Goal: Transaction & Acquisition: Purchase product/service

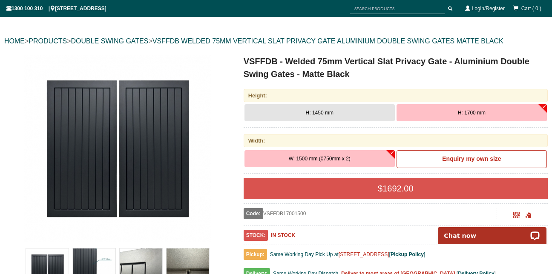
scroll to position [116, 0]
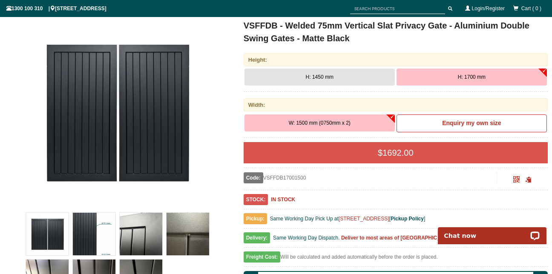
click at [321, 108] on div "Width:" at bounding box center [396, 104] width 304 height 13
click at [426, 78] on button "H: 1700 mm" at bounding box center [471, 77] width 150 height 17
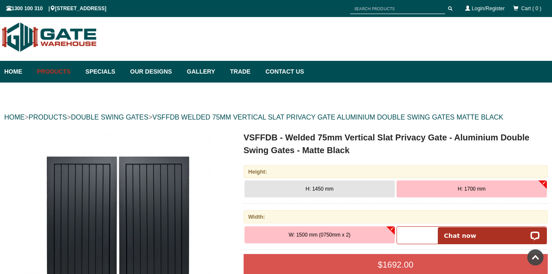
scroll to position [0, 0]
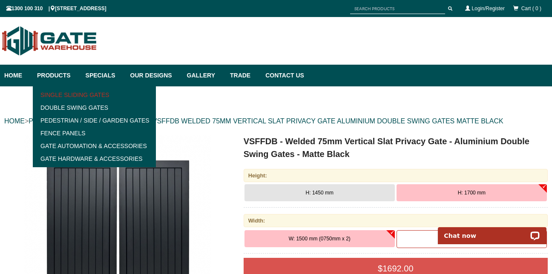
click at [69, 92] on link "Single Sliding Gates" at bounding box center [94, 95] width 118 height 13
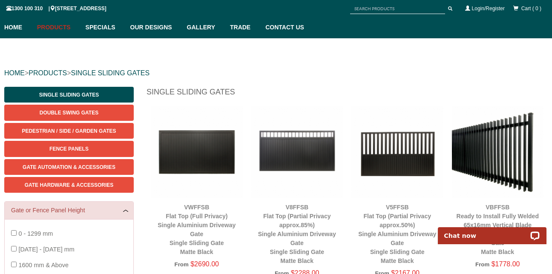
scroll to position [153, 0]
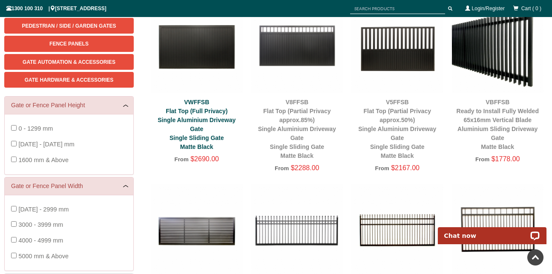
click at [178, 109] on link "VWFFSB Flat Top (Full Privacy) Single Aluminium Driveway Gate Single Sliding Ga…" at bounding box center [197, 125] width 78 height 52
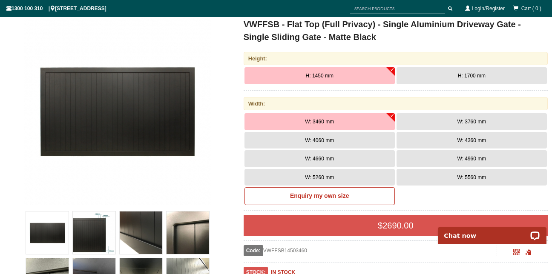
click at [436, 178] on button "W: 5560 mm" at bounding box center [471, 177] width 150 height 17
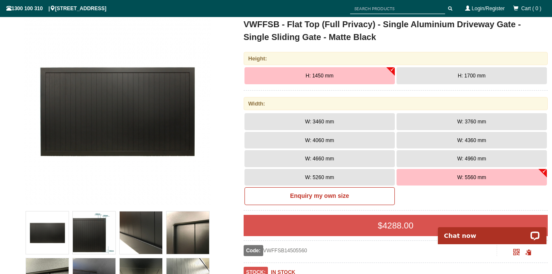
click at [458, 74] on span "H: 1700 mm" at bounding box center [472, 76] width 28 height 6
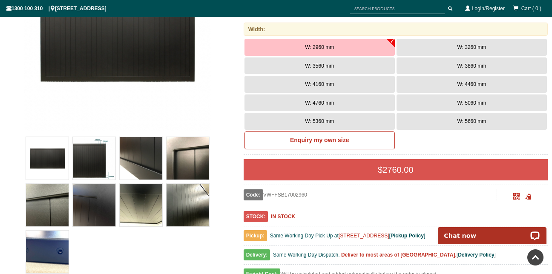
scroll to position [192, 0]
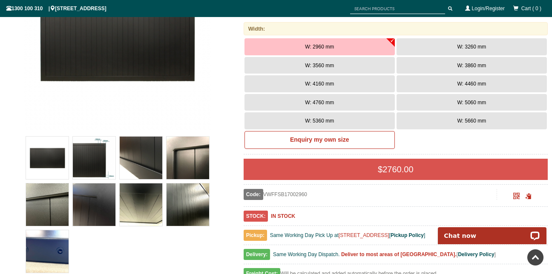
click at [91, 157] on img at bounding box center [94, 158] width 43 height 43
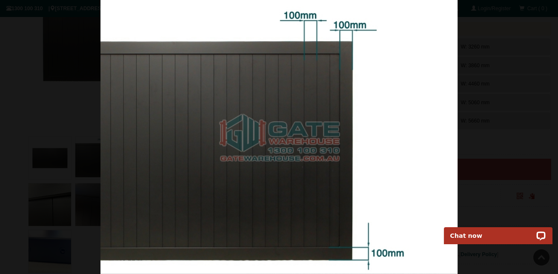
click at [485, 64] on div at bounding box center [279, 137] width 558 height 274
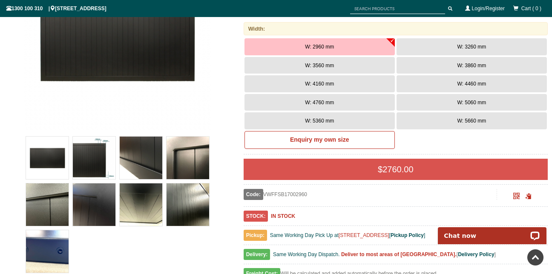
click at [101, 209] on img at bounding box center [94, 204] width 43 height 43
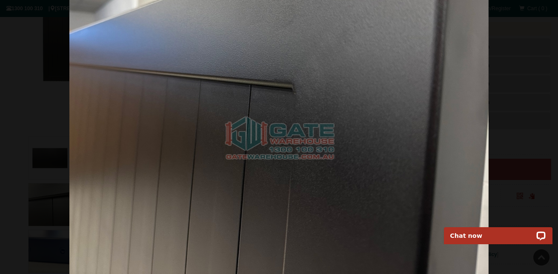
click at [534, 39] on div at bounding box center [279, 137] width 558 height 274
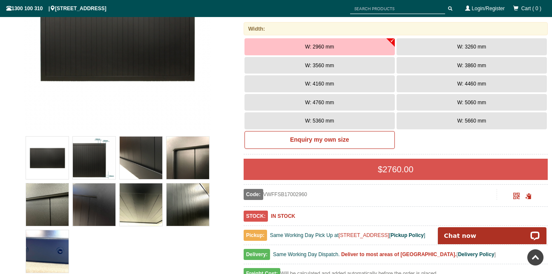
click at [42, 209] on img at bounding box center [47, 204] width 43 height 43
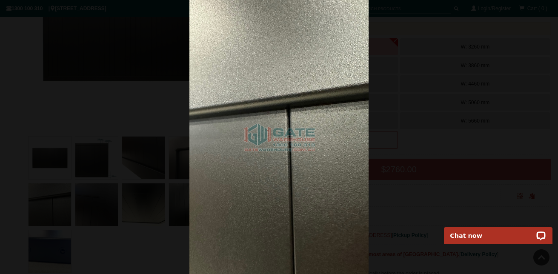
click at [426, 92] on div at bounding box center [279, 137] width 558 height 274
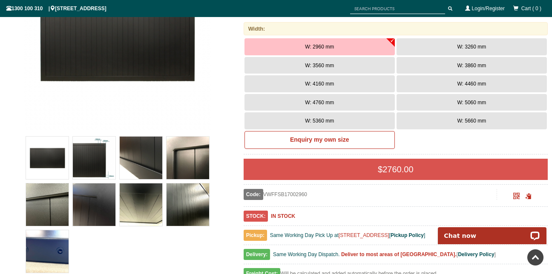
click at [142, 209] on img at bounding box center [141, 204] width 43 height 43
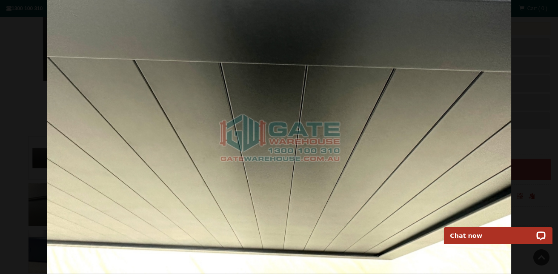
click at [540, 100] on div at bounding box center [279, 137] width 558 height 274
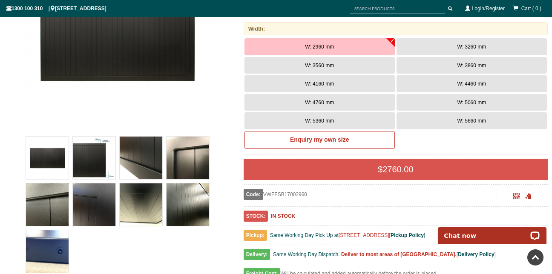
click at [484, 125] on button "W: 5660 mm" at bounding box center [471, 120] width 150 height 17
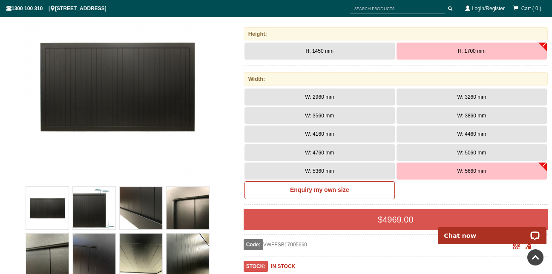
scroll to position [141, 0]
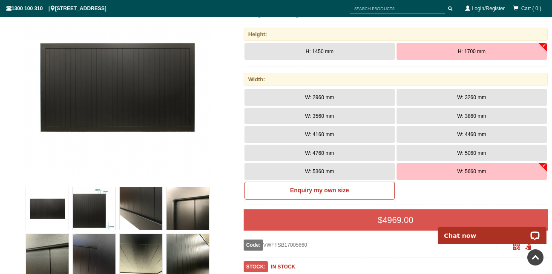
click at [346, 170] on button "W: 5360 mm" at bounding box center [319, 171] width 150 height 17
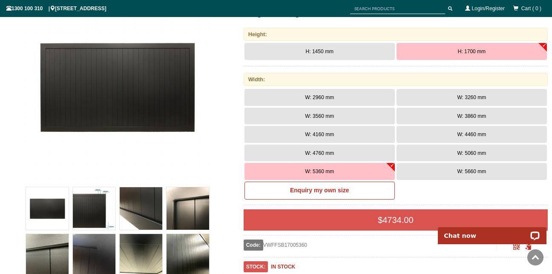
scroll to position [0, 0]
